Goal: Obtain resource: Obtain resource

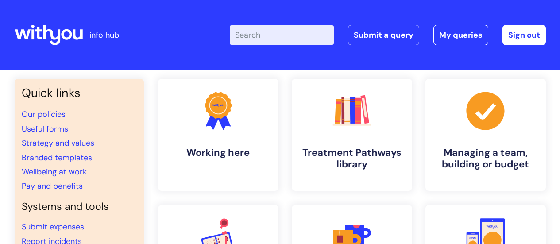
click at [273, 37] on input "Enter your search term here..." at bounding box center [282, 34] width 104 height 19
type input "sickness contact sheet"
click button "Search" at bounding box center [0, 0] width 0 height 0
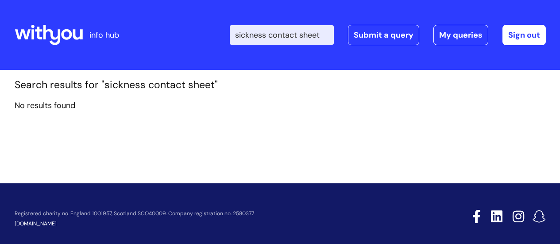
click at [281, 38] on input "sickness contact sheet" at bounding box center [282, 34] width 104 height 19
drag, startPoint x: 279, startPoint y: 33, endPoint x: 244, endPoint y: 23, distance: 36.4
click at [244, 23] on div "Enter your search term here... sickness contact sheet Search Submit a query My …" at bounding box center [346, 35] width 399 height 52
type input "absence contact sheet"
click button "Search" at bounding box center [0, 0] width 0 height 0
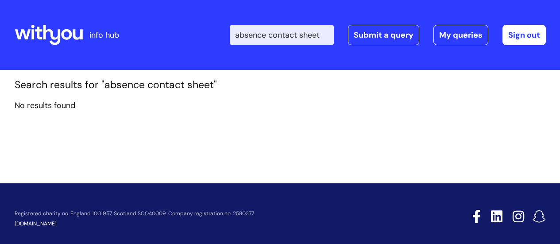
scroll to position [0, 1]
drag, startPoint x: 245, startPoint y: 35, endPoint x: 337, endPoint y: 26, distance: 92.9
click at [341, 26] on div "Enter your search term here... absence contact sheet Search Submit a query My q…" at bounding box center [388, 35] width 316 height 20
type input "sickness"
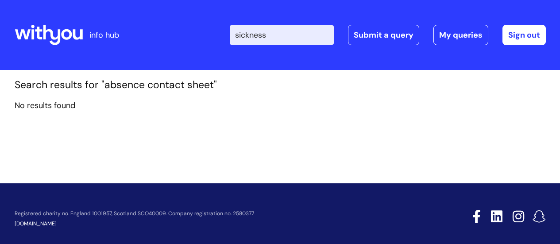
click button "Search" at bounding box center [0, 0] width 0 height 0
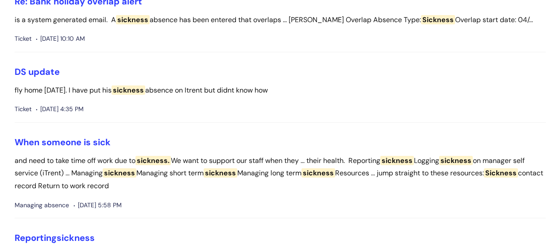
scroll to position [177, 0]
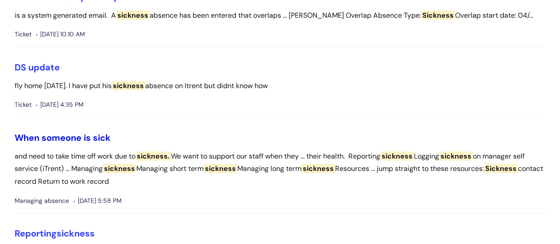
click at [59, 136] on link "When someone is sick" at bounding box center [63, 138] width 96 height 12
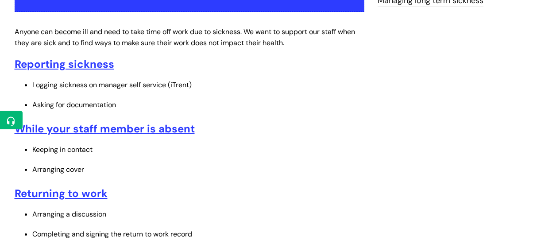
scroll to position [221, 0]
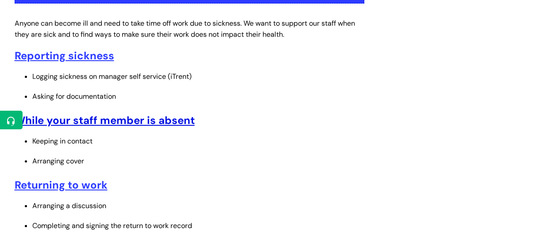
click at [82, 120] on u "While your staff member is absent" at bounding box center [105, 120] width 180 height 14
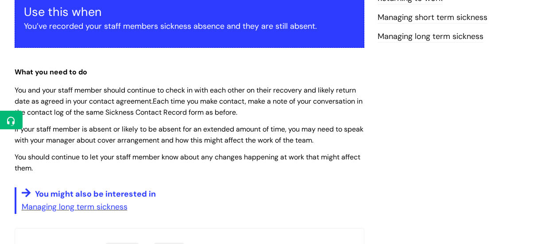
scroll to position [133, 0]
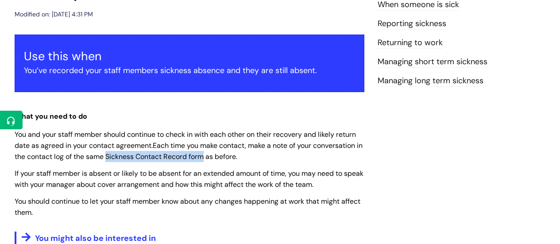
drag, startPoint x: 114, startPoint y: 157, endPoint x: 215, endPoint y: 159, distance: 101.0
click at [215, 159] on span "Each time you make contact, make a note of your conversation in the contact log…" at bounding box center [189, 151] width 348 height 20
copy span "Sickness Contact Record form"
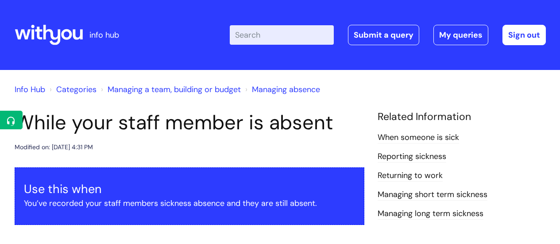
click at [286, 28] on input "Enter your search term here..." at bounding box center [282, 34] width 104 height 19
paste input "Sickness Contact Record form"
type input "Sickness Contact Record form"
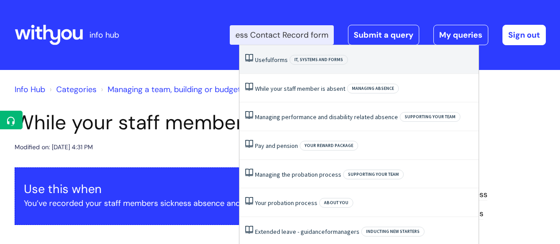
click at [277, 60] on span "forms" at bounding box center [280, 60] width 16 height 8
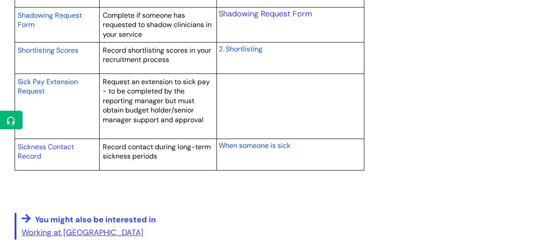
scroll to position [1594, 0]
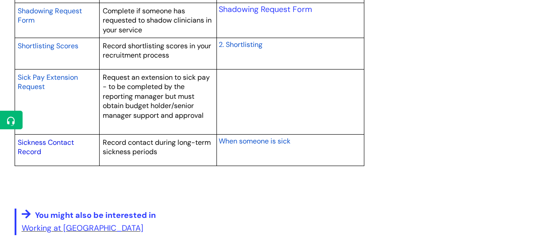
click at [34, 142] on link "Sickness Contact Record" at bounding box center [46, 147] width 56 height 19
